Goal: Find specific page/section: Find specific page/section

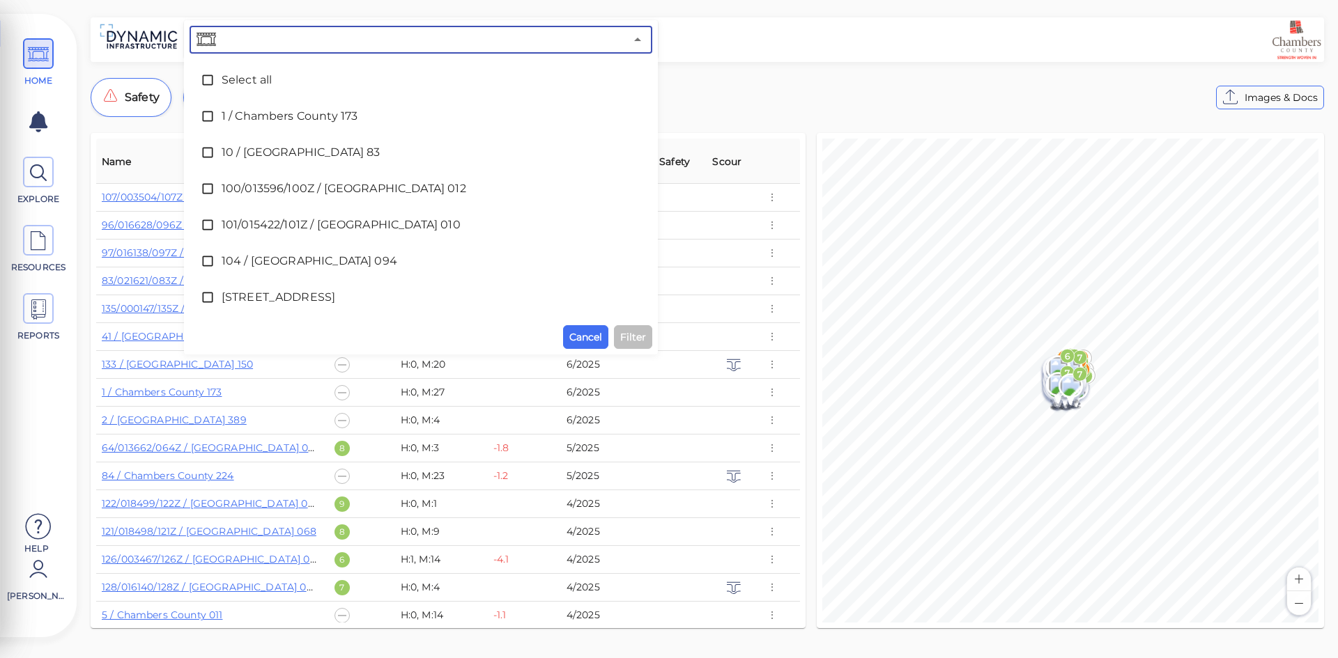
click at [307, 40] on input "text" at bounding box center [422, 40] width 406 height 20
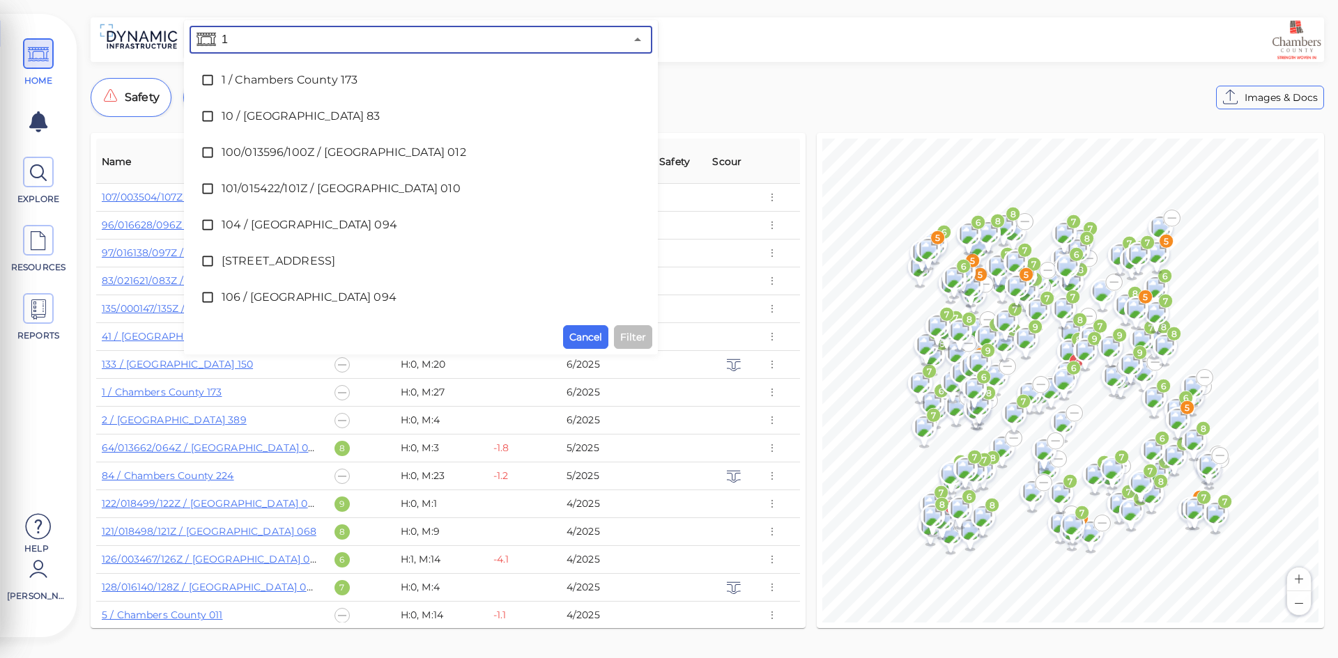
type input "14"
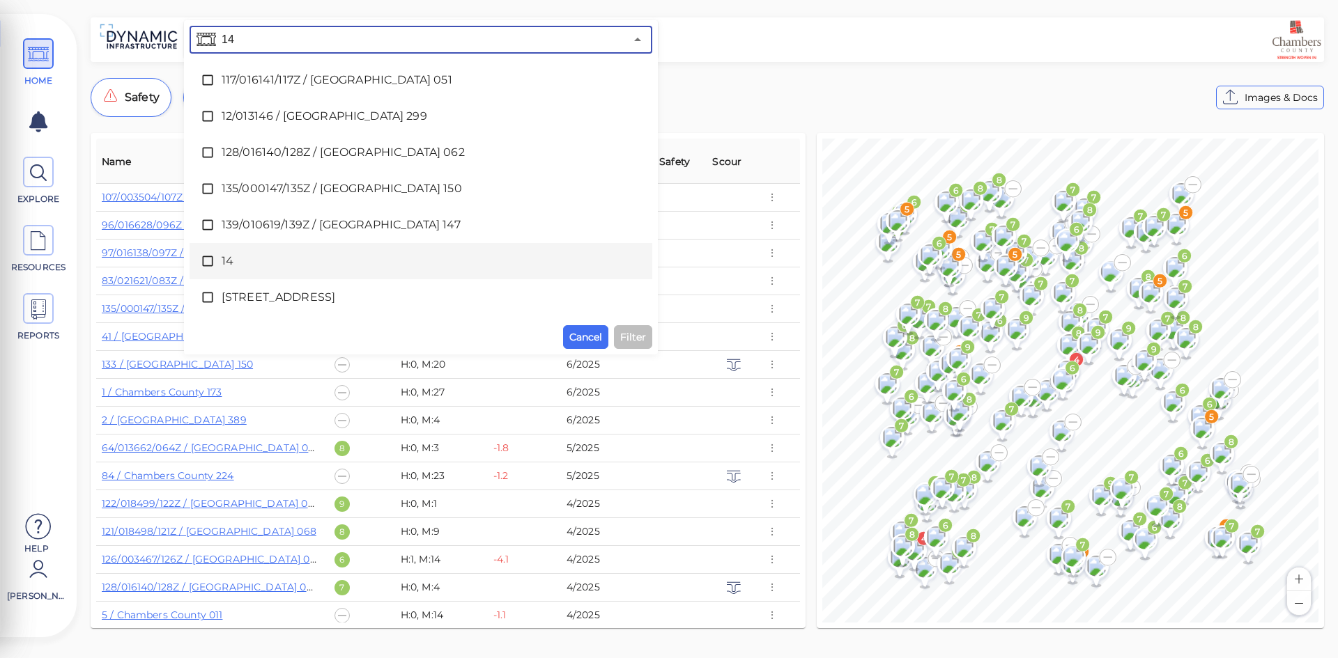
click at [255, 258] on span "14" at bounding box center [421, 261] width 399 height 17
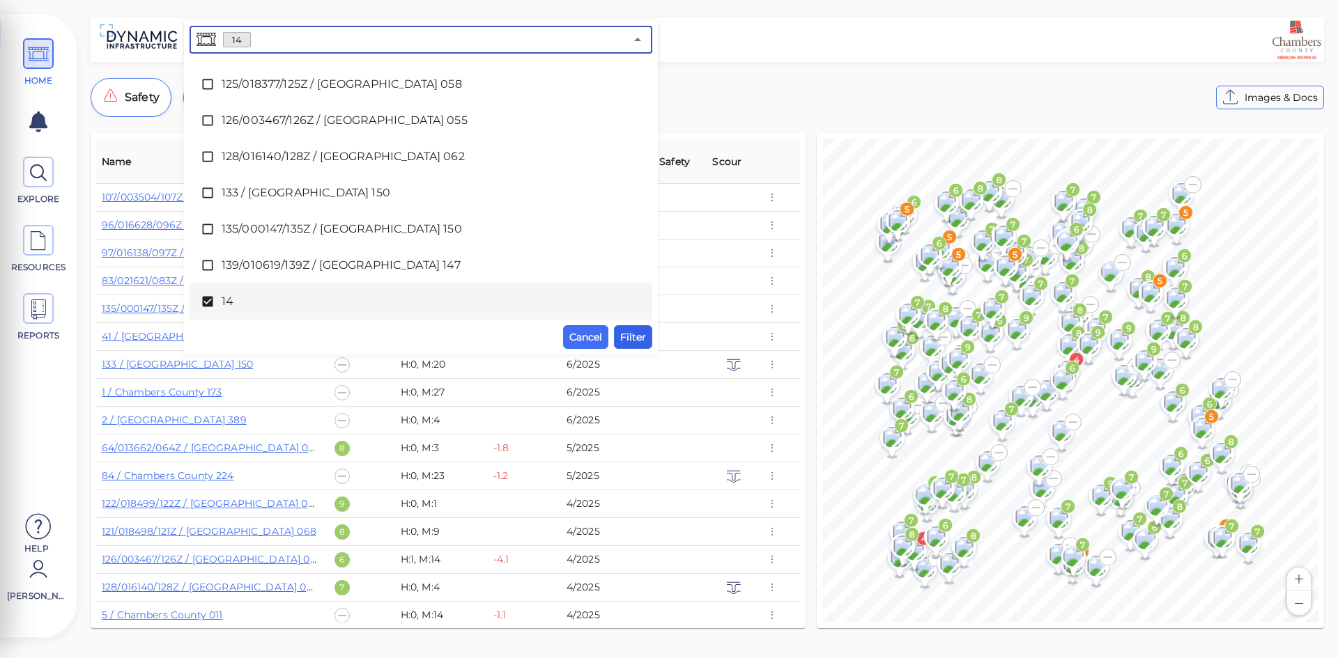
click at [633, 338] on span "Filter" at bounding box center [633, 337] width 26 height 17
